Goal: Check status: Check status

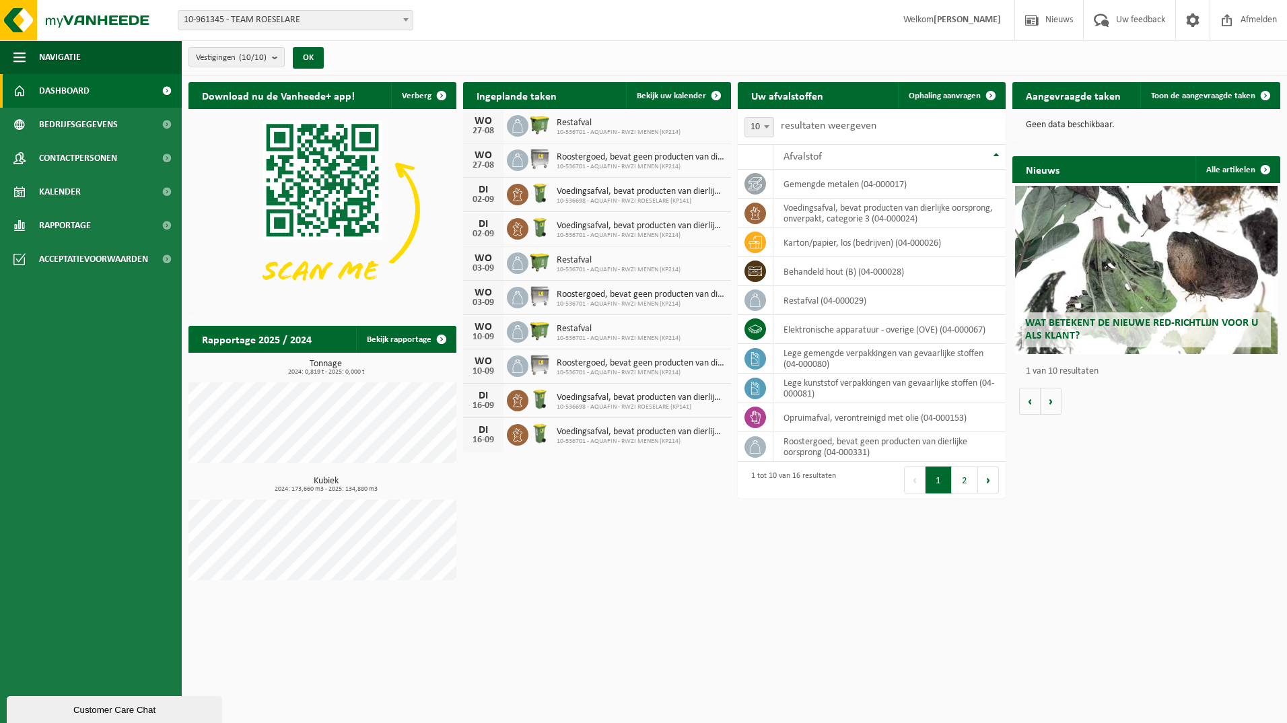
click at [1056, 100] on h2 "Aangevraagde taken" at bounding box center [1073, 95] width 122 height 26
click at [1184, 94] on span "Toon de aangevraagde taken" at bounding box center [1203, 96] width 104 height 9
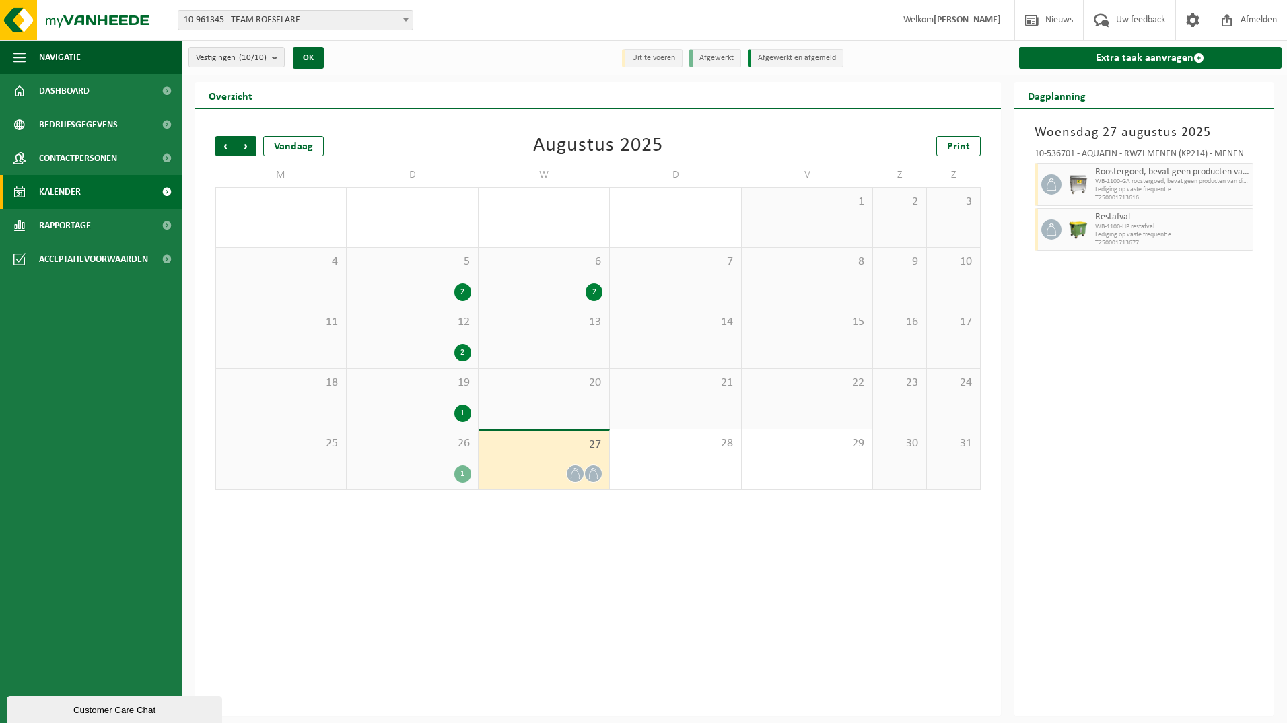
click at [461, 287] on div "2" at bounding box center [462, 291] width 17 height 17
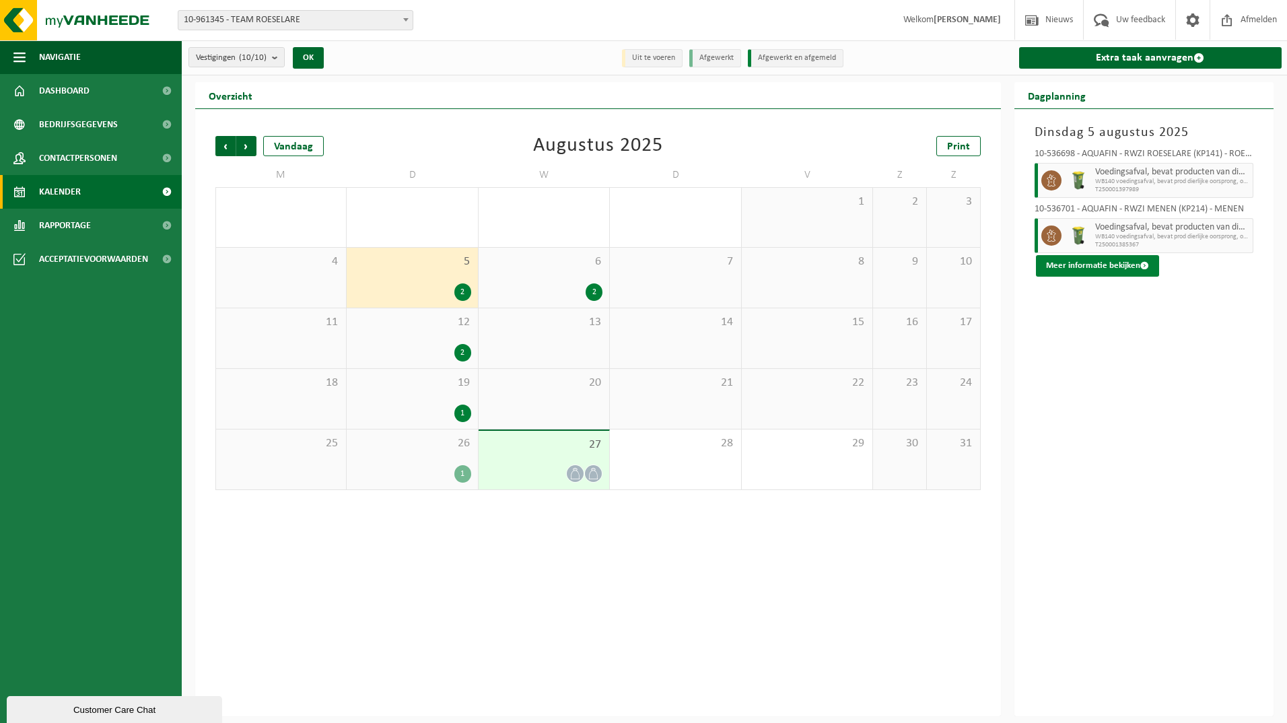
click at [1086, 262] on button "Meer informatie bekijken" at bounding box center [1097, 266] width 123 height 22
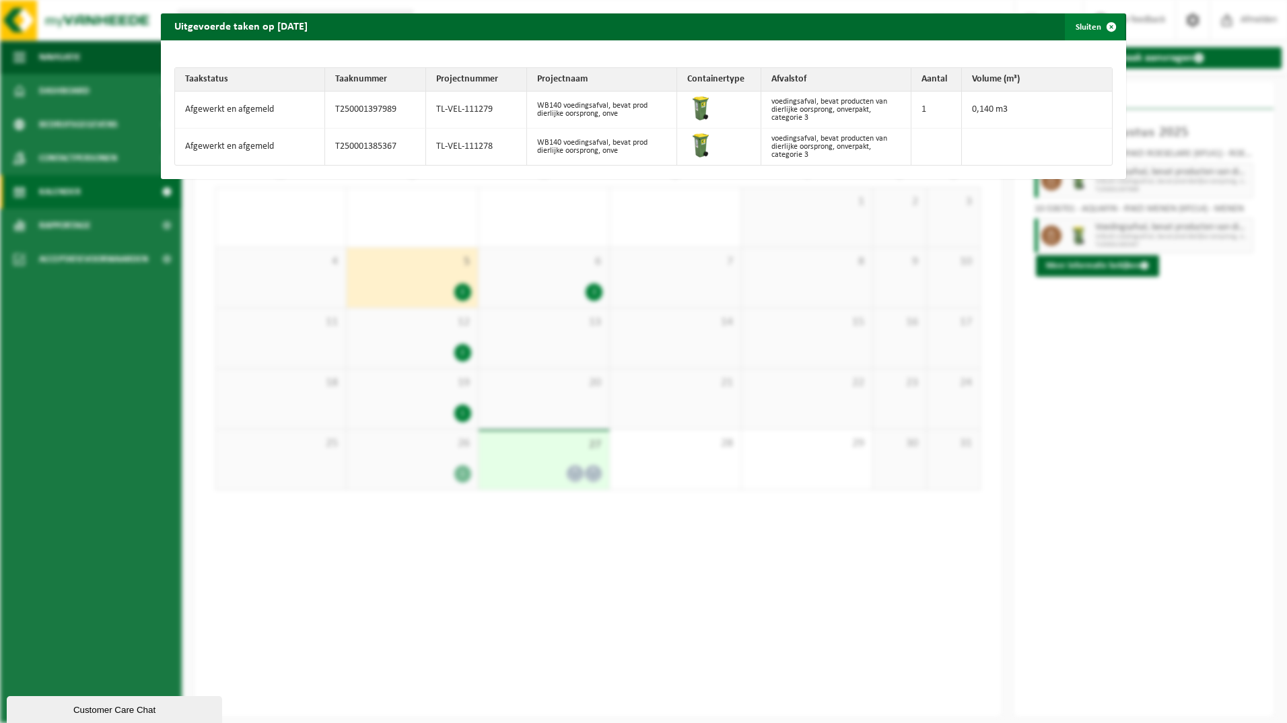
click at [1102, 25] on span "button" at bounding box center [1111, 26] width 27 height 27
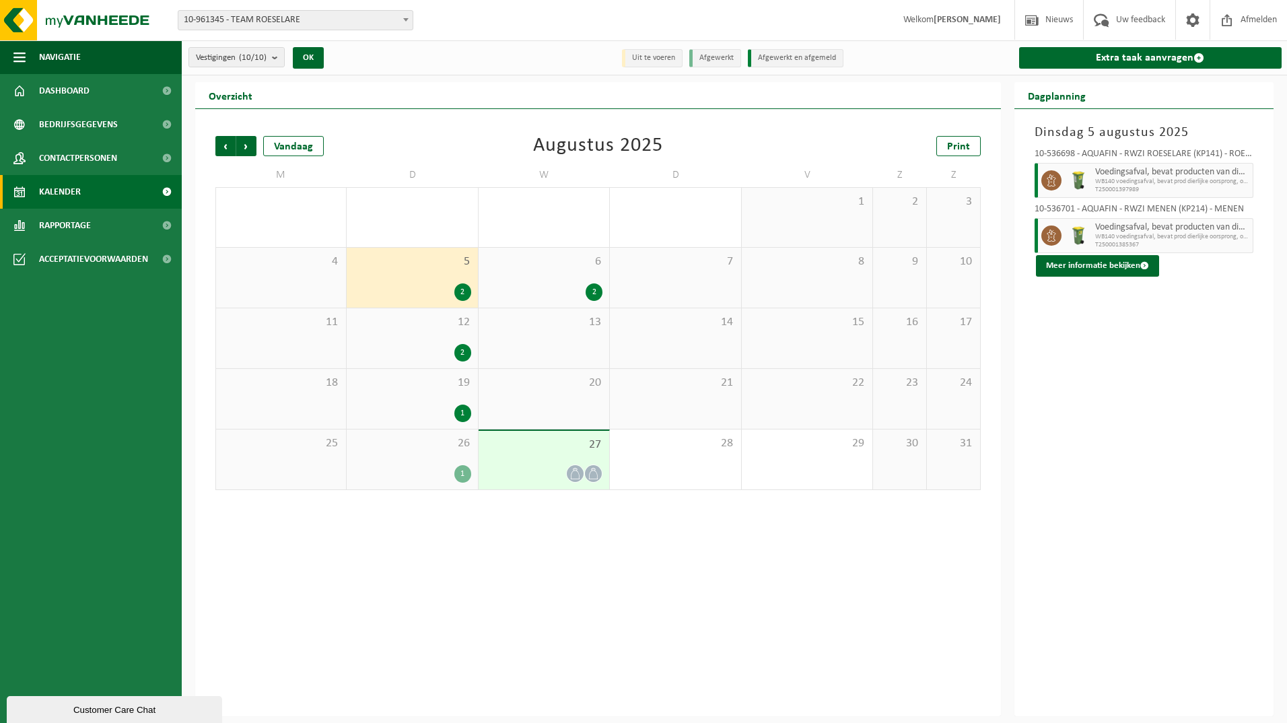
click at [595, 295] on div "2" at bounding box center [594, 291] width 17 height 17
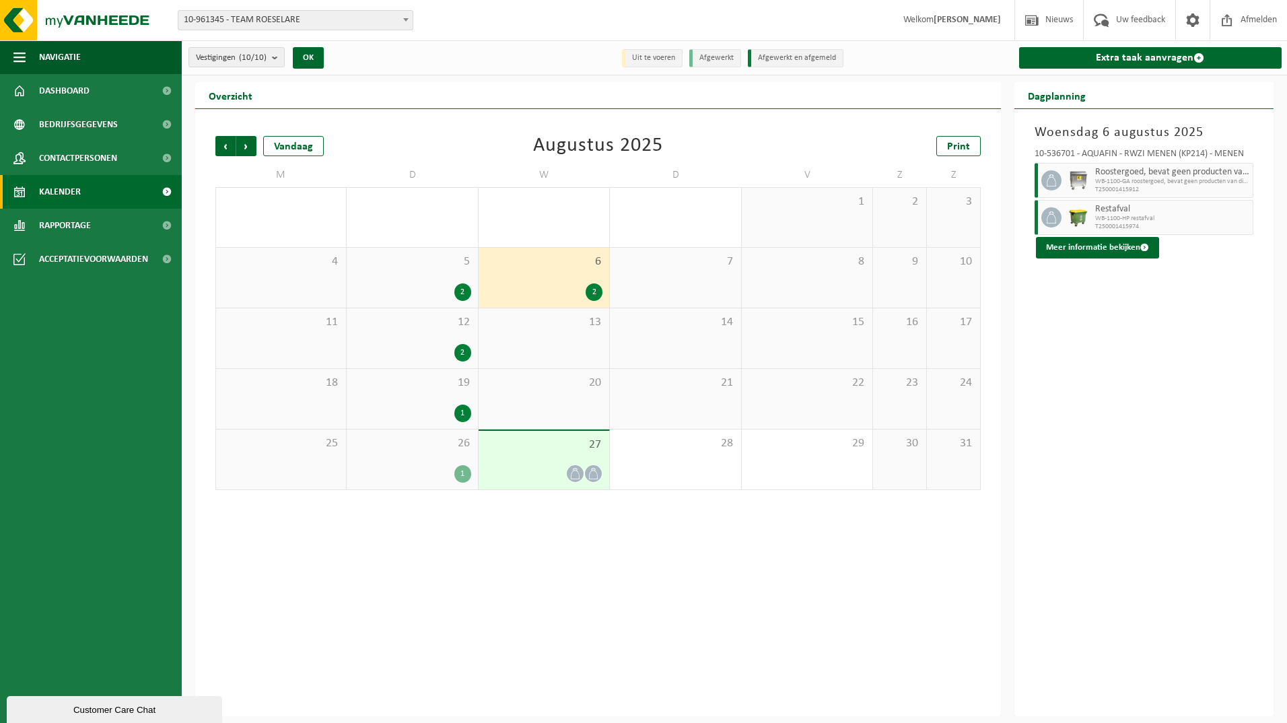
click at [461, 351] on div "2" at bounding box center [462, 352] width 17 height 17
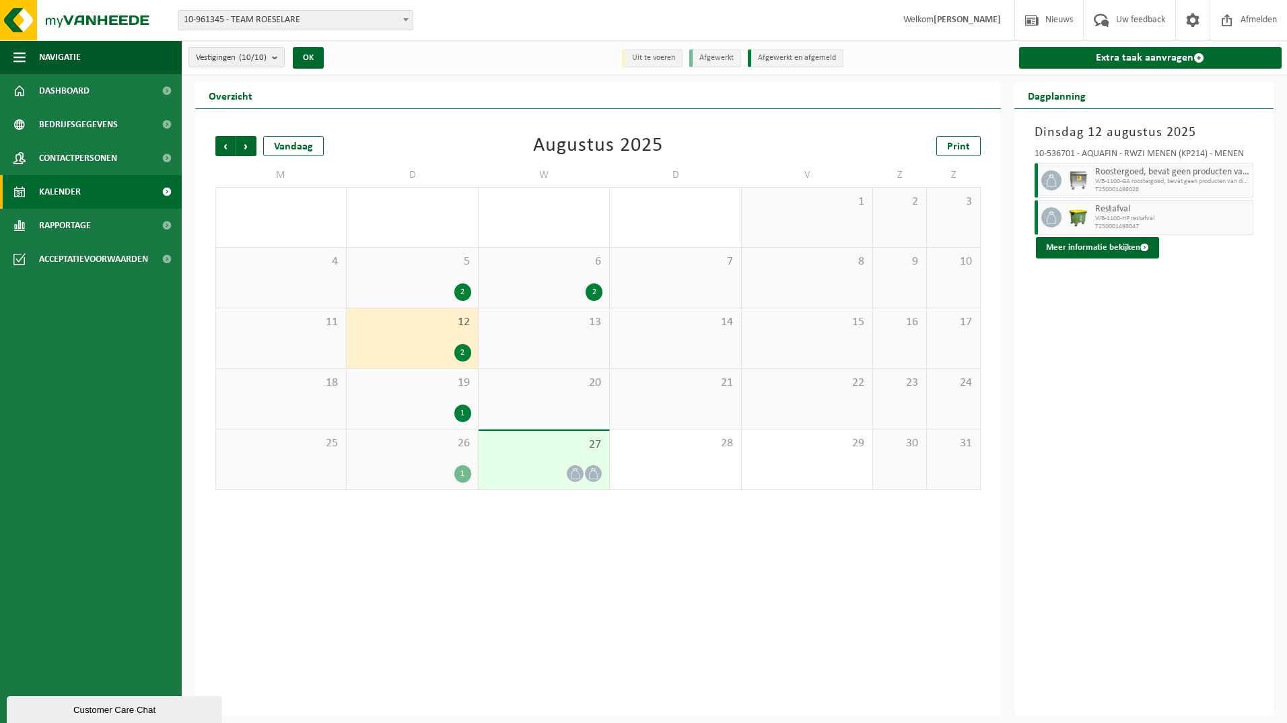
click at [462, 411] on div "1" at bounding box center [462, 412] width 17 height 17
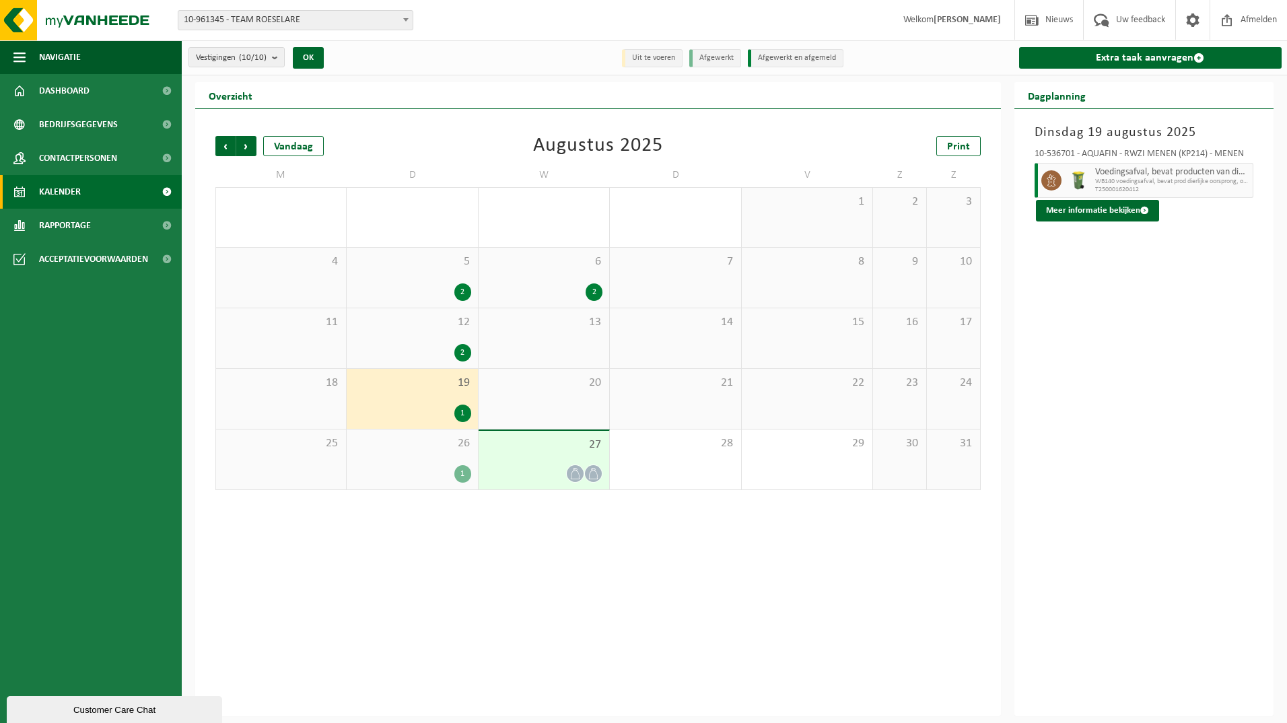
click at [463, 474] on div "1" at bounding box center [462, 473] width 17 height 17
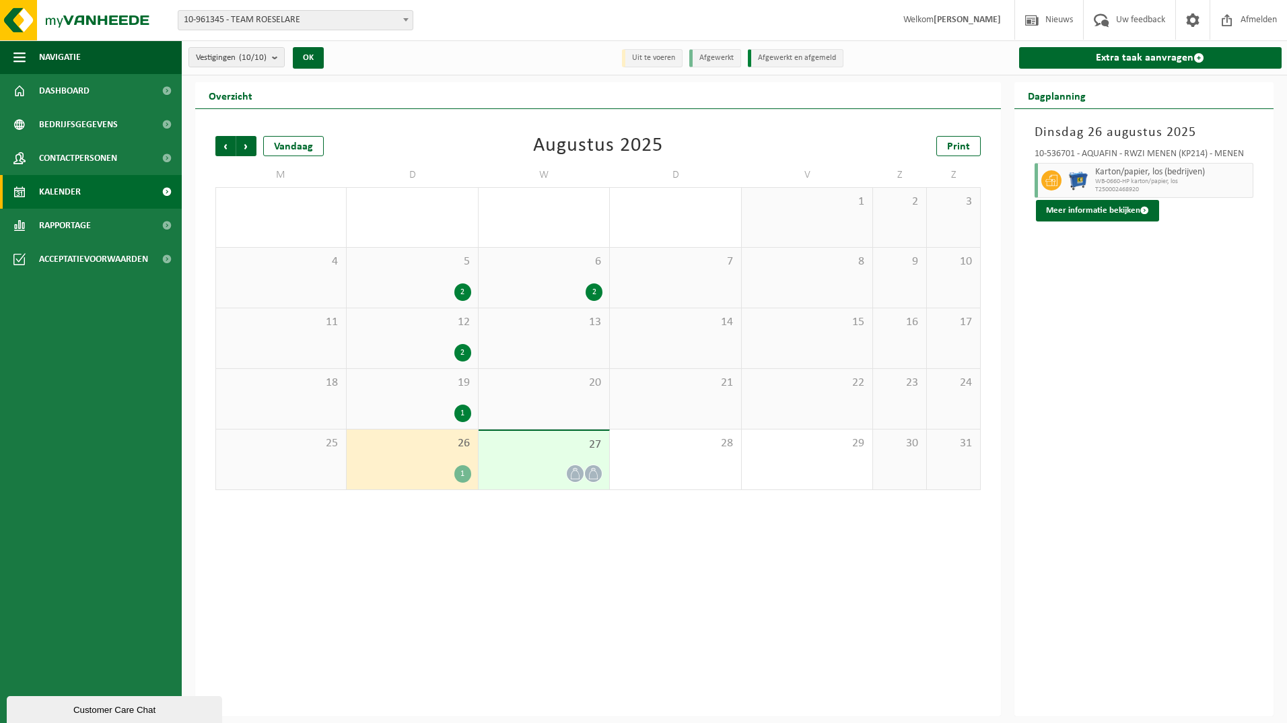
click at [577, 472] on icon at bounding box center [574, 473] width 11 height 11
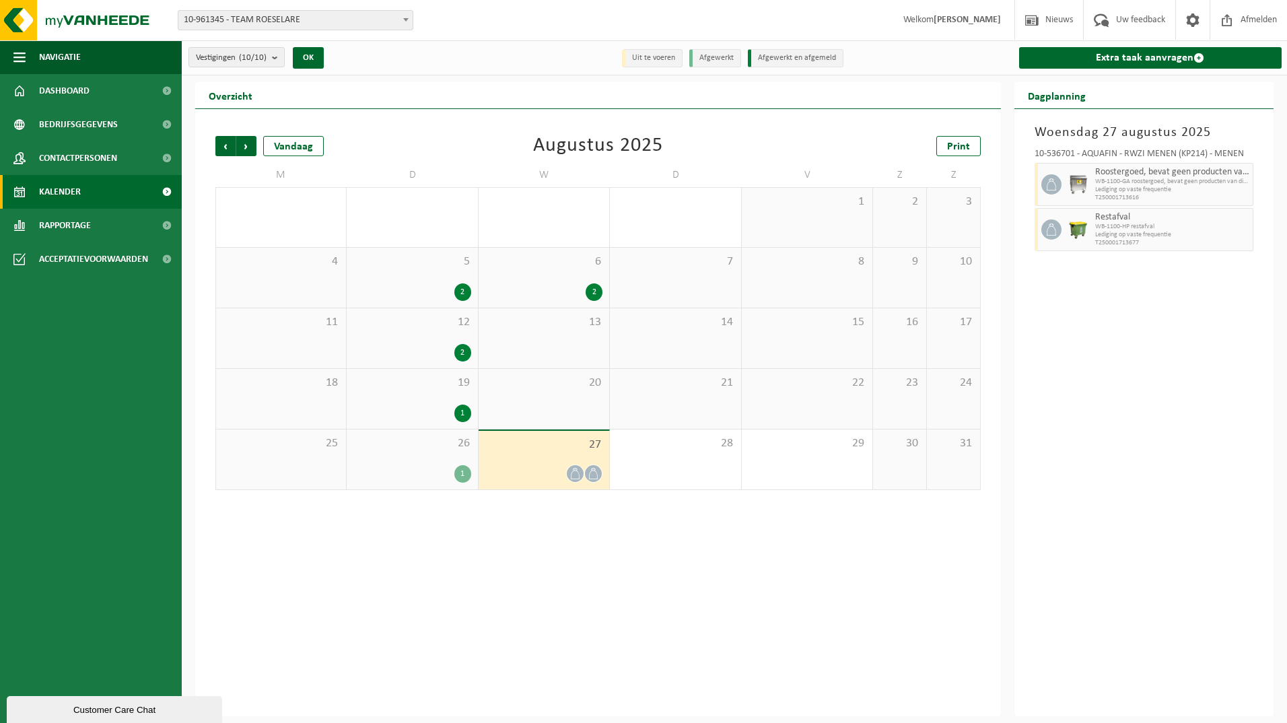
click at [467, 292] on div "2" at bounding box center [462, 291] width 17 height 17
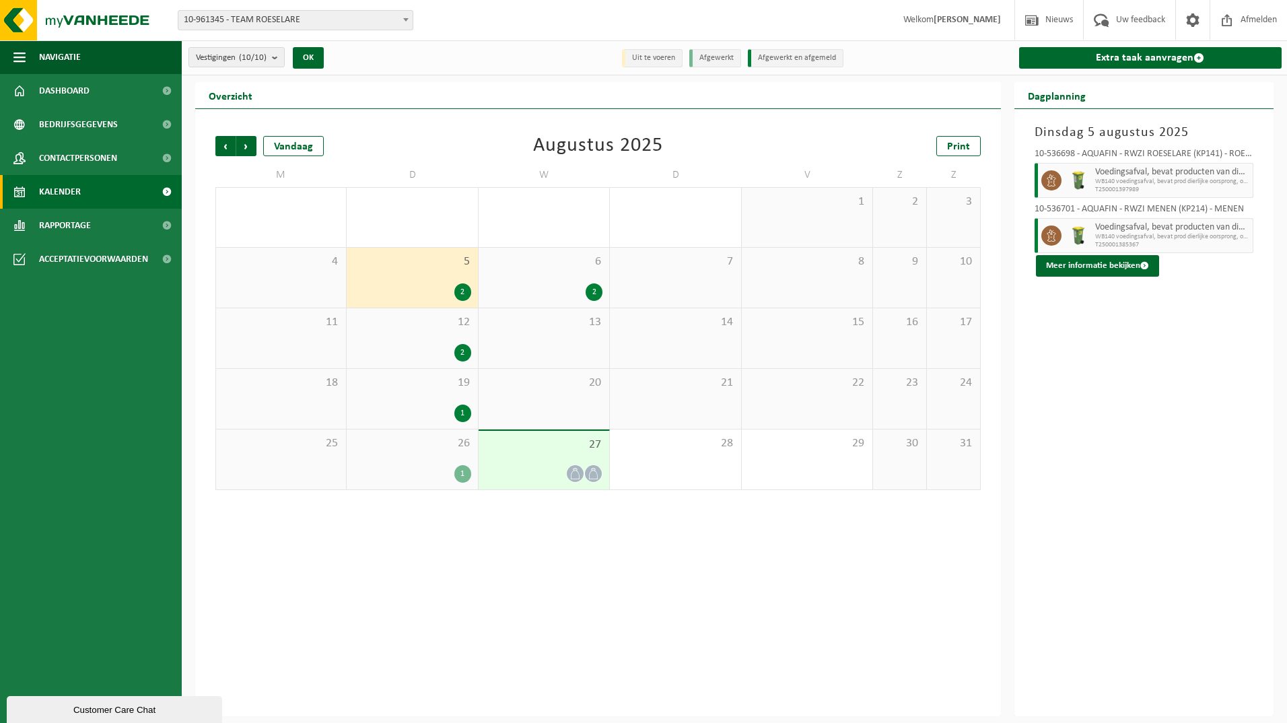
click at [593, 293] on div "2" at bounding box center [594, 291] width 17 height 17
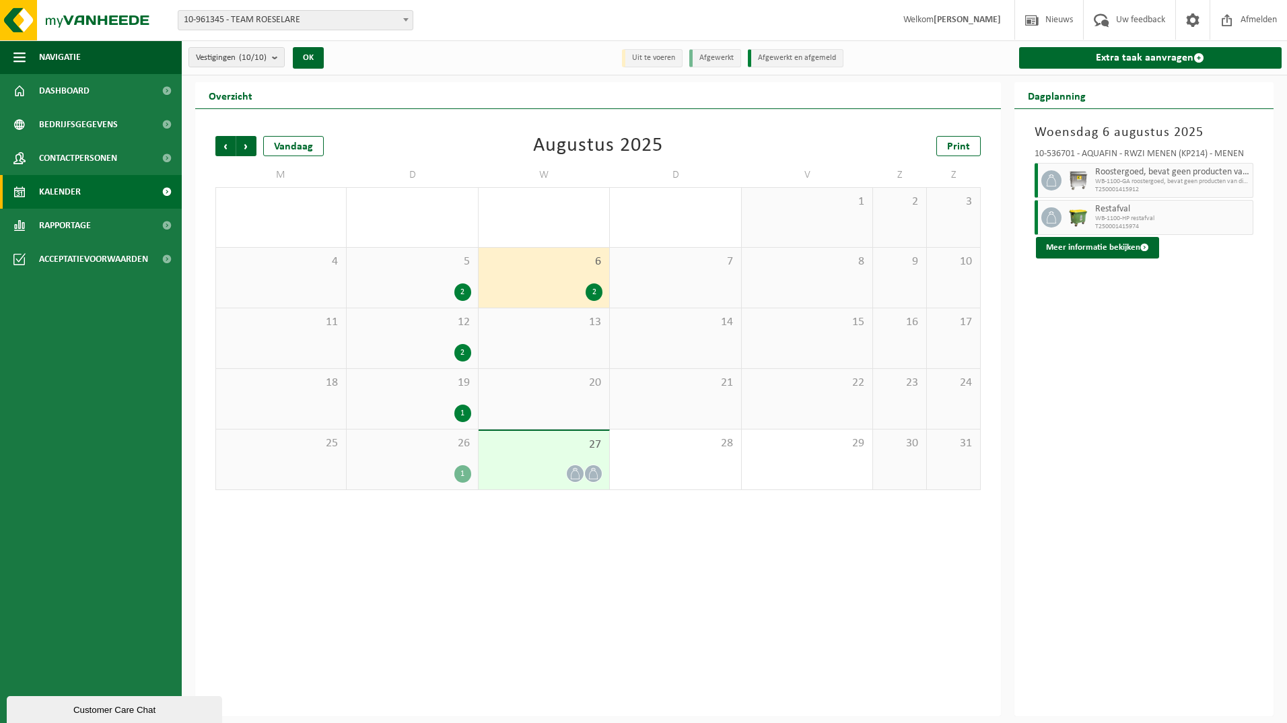
click at [460, 353] on div "2" at bounding box center [462, 352] width 17 height 17
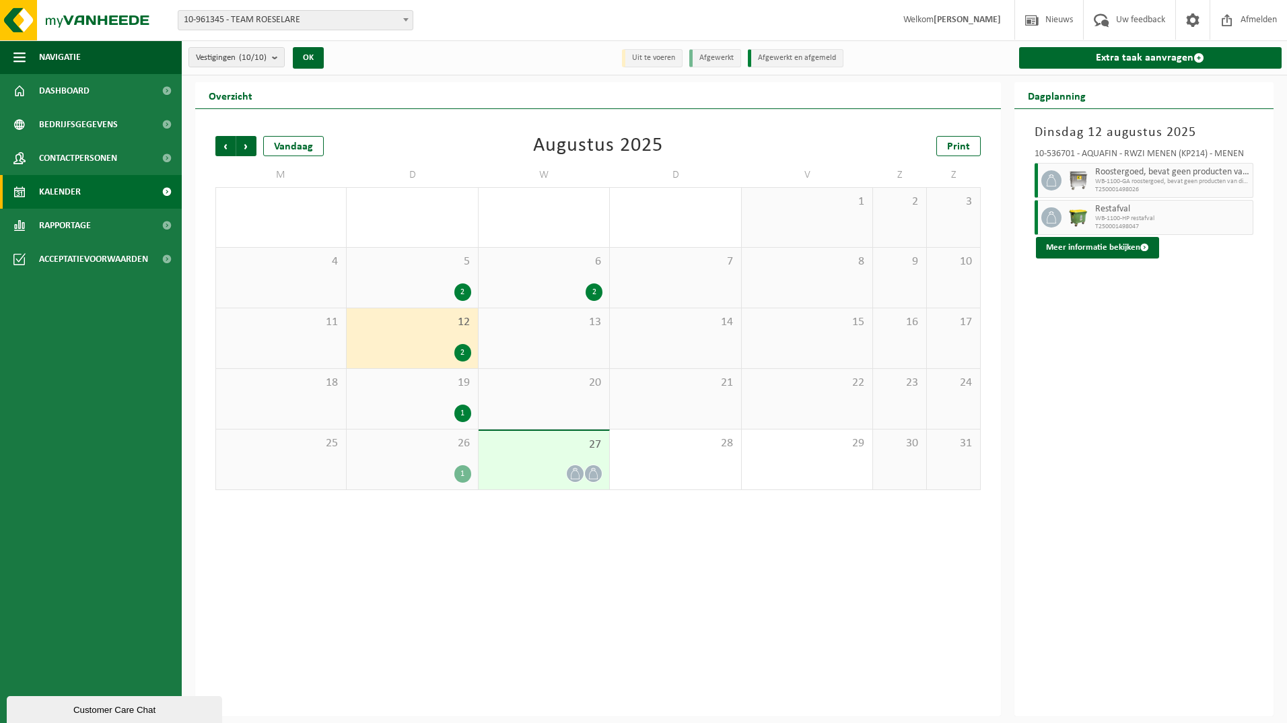
click at [462, 411] on div "1" at bounding box center [462, 412] width 17 height 17
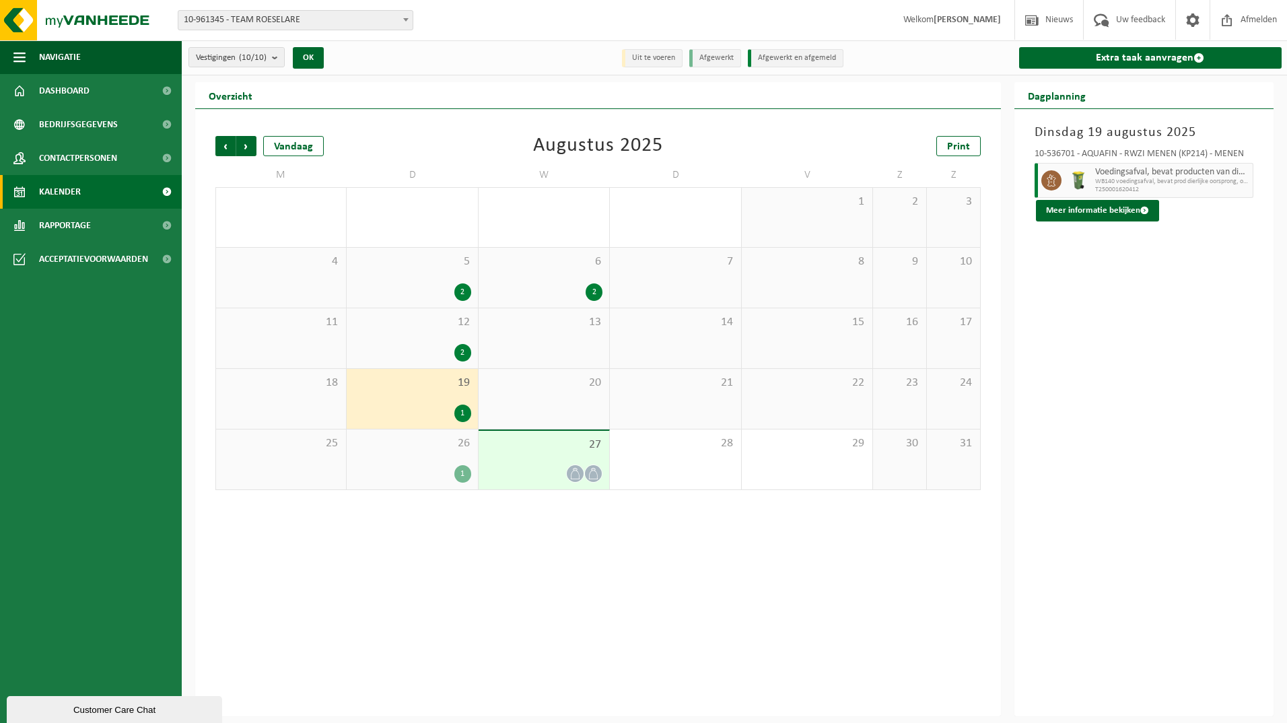
click at [466, 478] on div "1" at bounding box center [462, 473] width 17 height 17
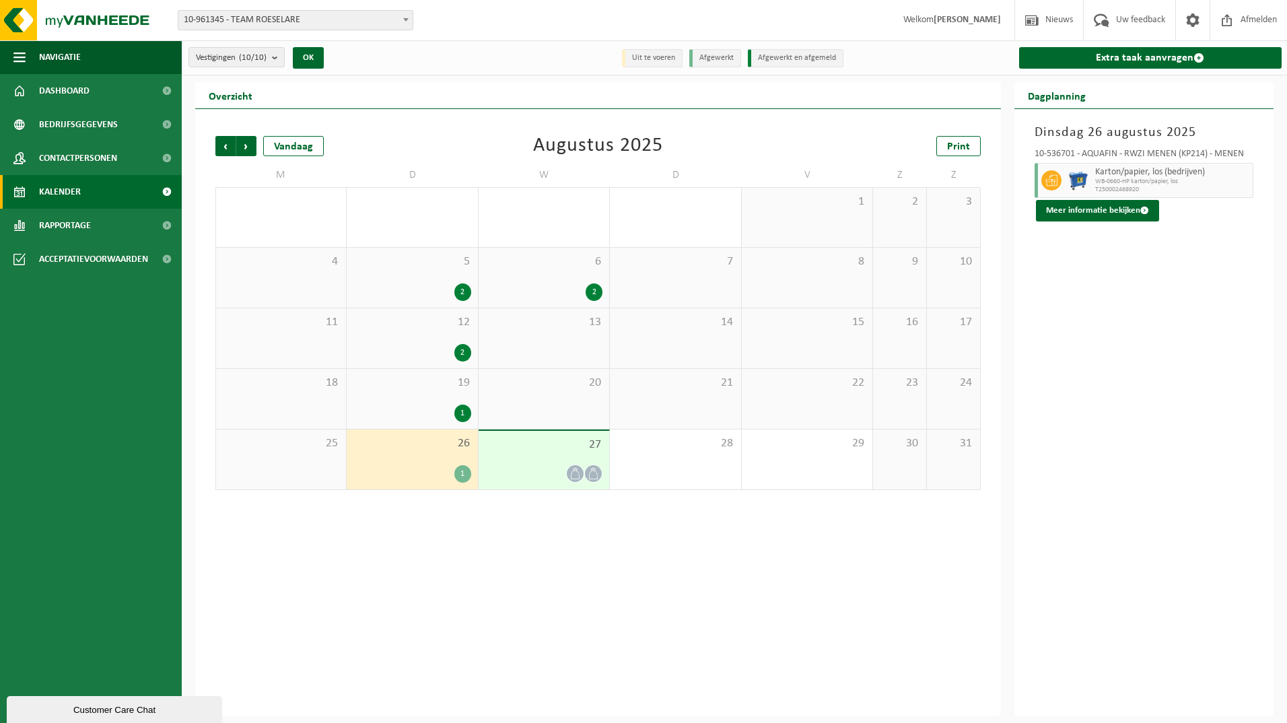
click at [559, 472] on div at bounding box center [543, 473] width 117 height 18
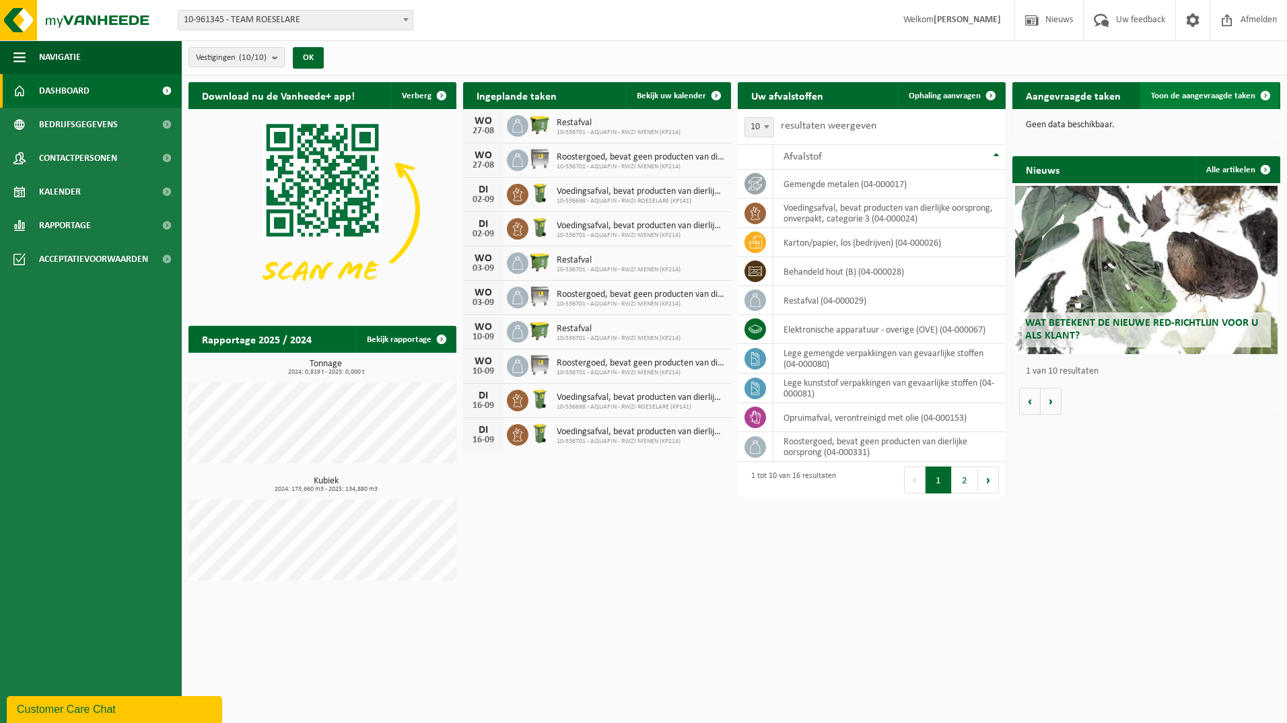
click at [1219, 95] on span "Toon de aangevraagde taken" at bounding box center [1203, 96] width 104 height 9
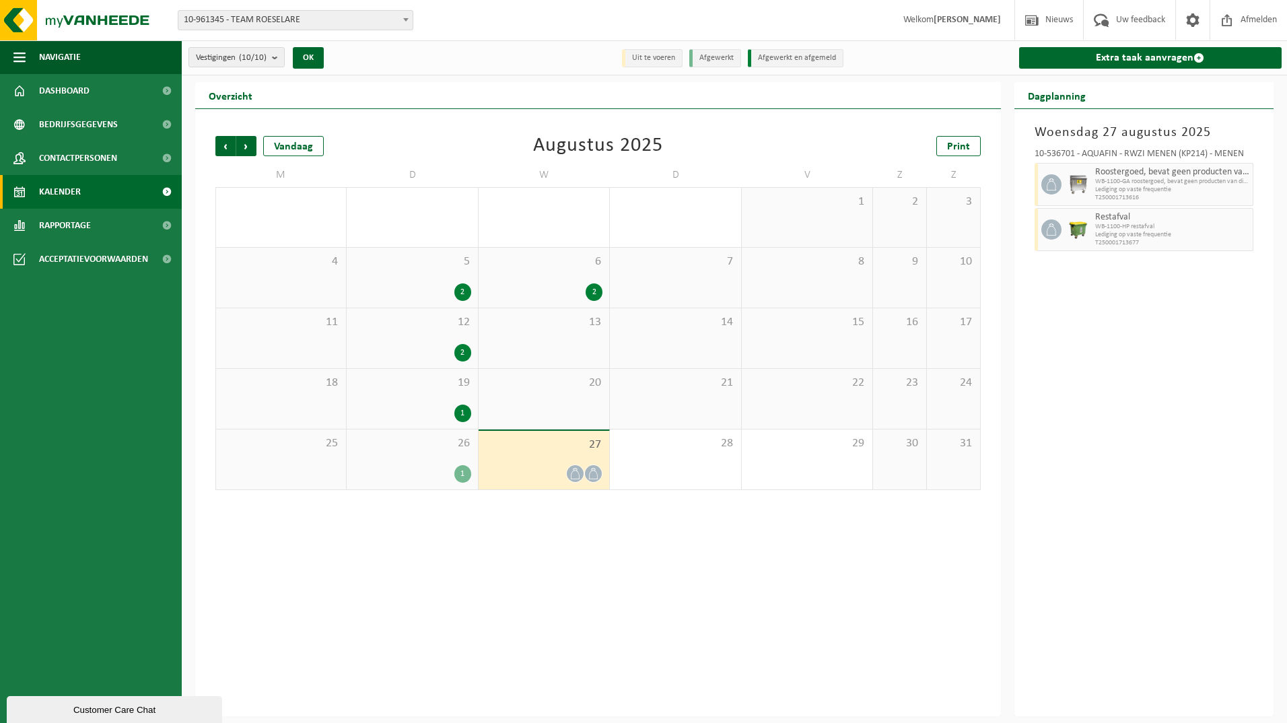
click at [465, 291] on div "2" at bounding box center [462, 291] width 17 height 17
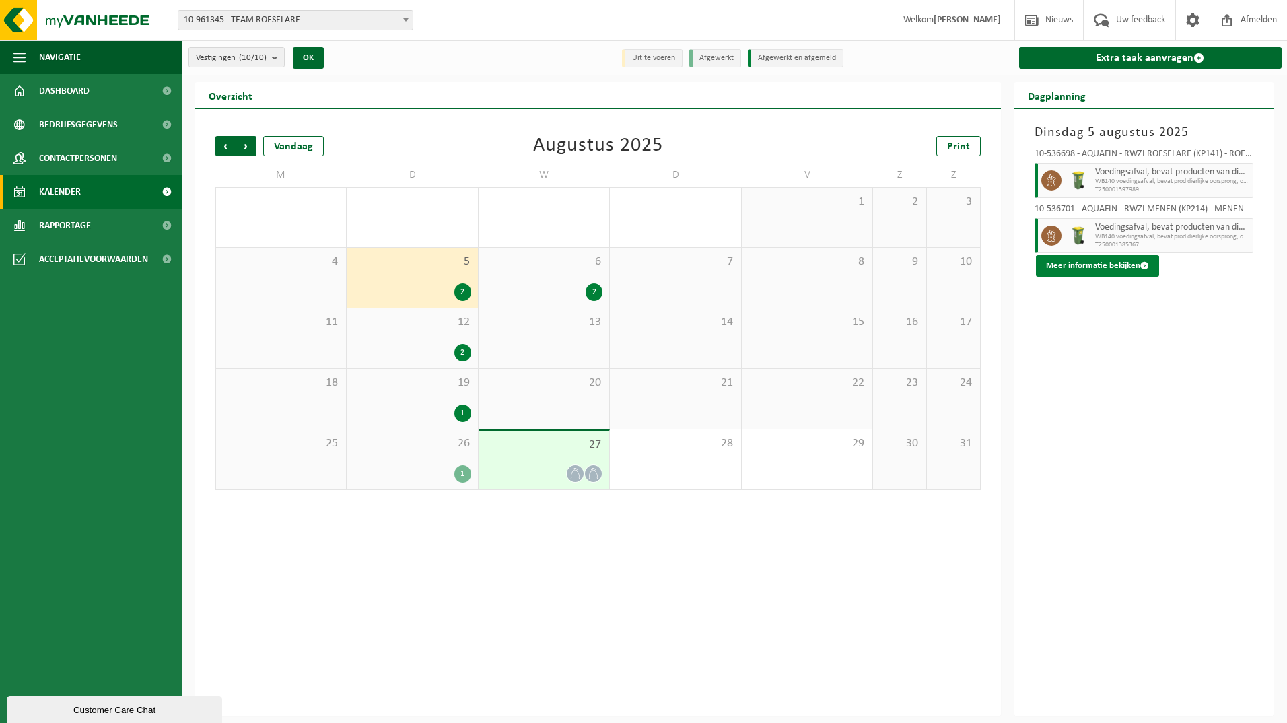
click at [1143, 267] on span at bounding box center [1144, 265] width 9 height 9
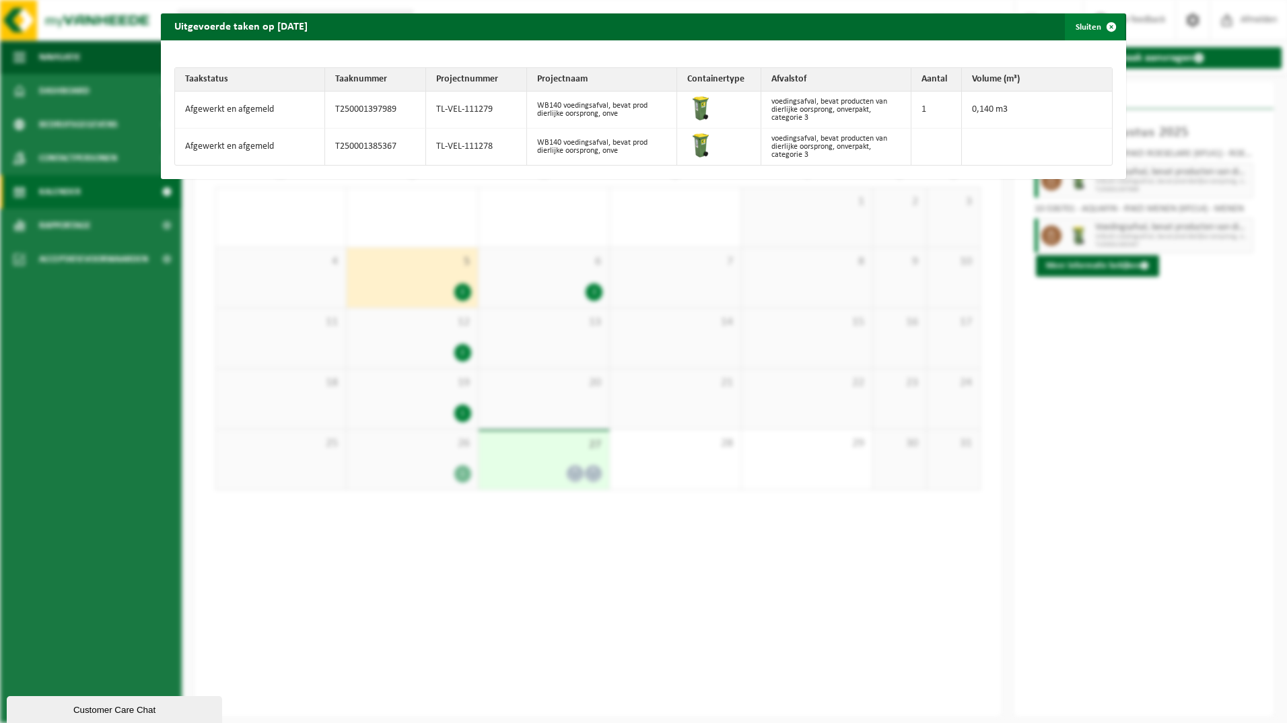
click at [1100, 28] on span "button" at bounding box center [1111, 26] width 27 height 27
